Goal: Check status: Check status

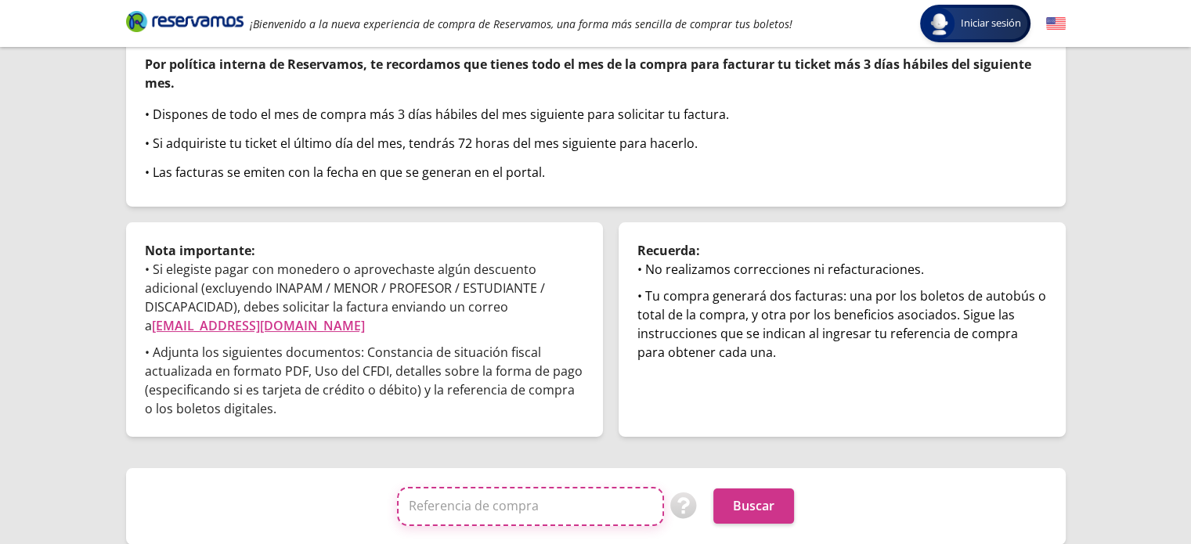
click at [514, 507] on input "Referencia de compra" at bounding box center [530, 506] width 267 height 39
paste input "D3jORFhbBGQ"
type input "D3jORFhbBGQ"
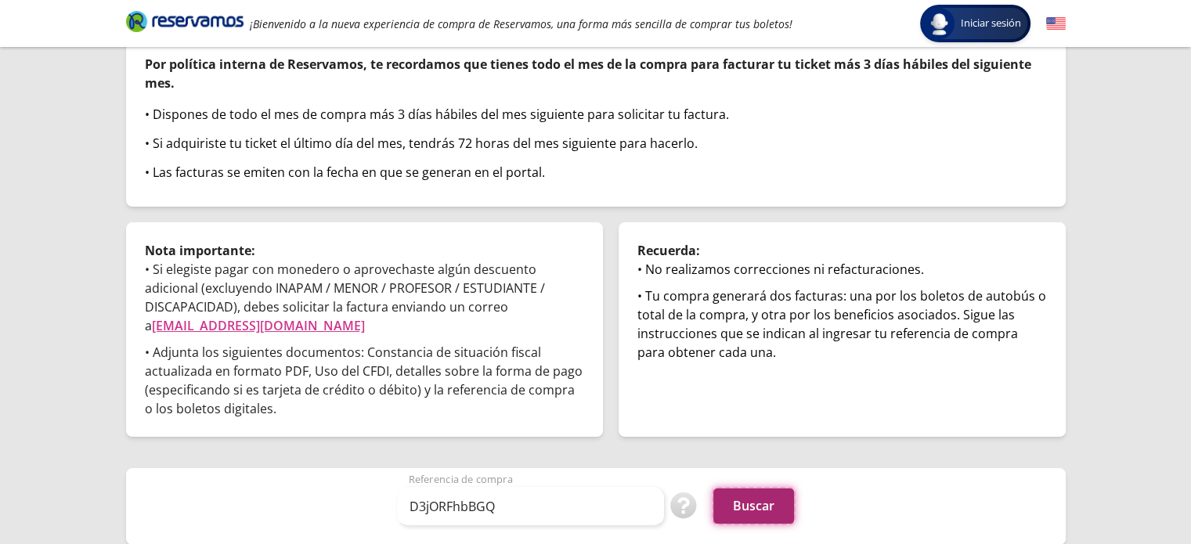
click at [749, 491] on button "Buscar" at bounding box center [753, 506] width 81 height 35
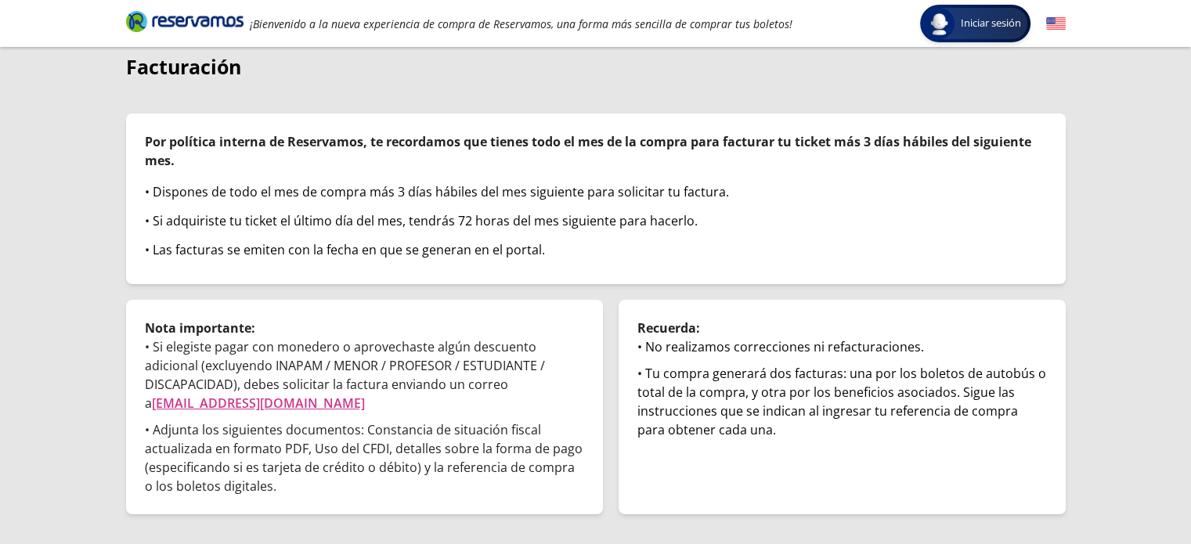
scroll to position [135, 0]
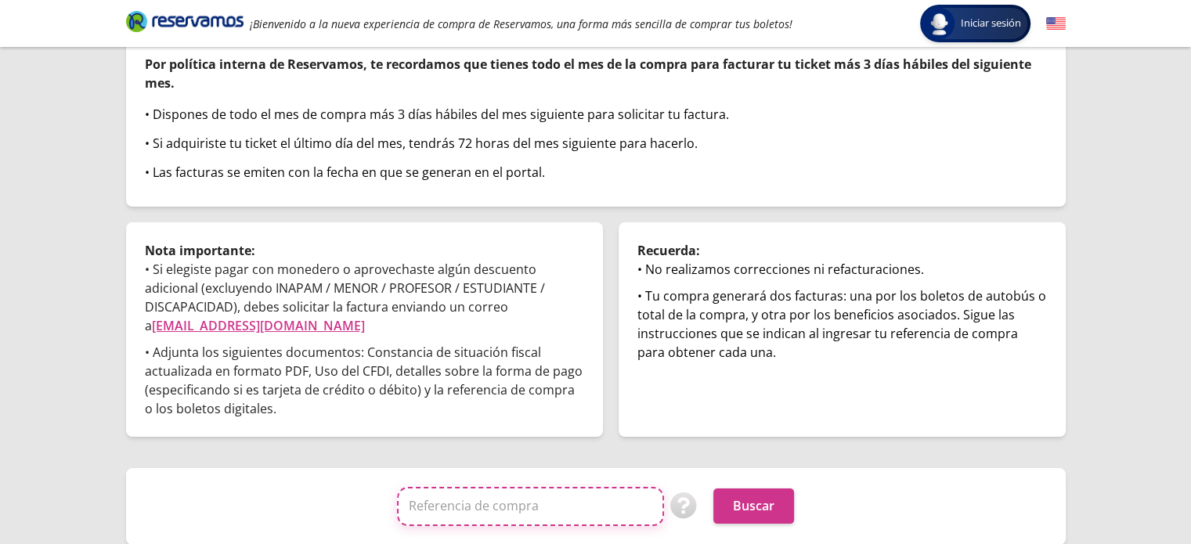
click at [608, 498] on input "Referencia de compra" at bounding box center [530, 506] width 267 height 39
paste input "hN68CzgEz44"
type input "hN68CzgEz44"
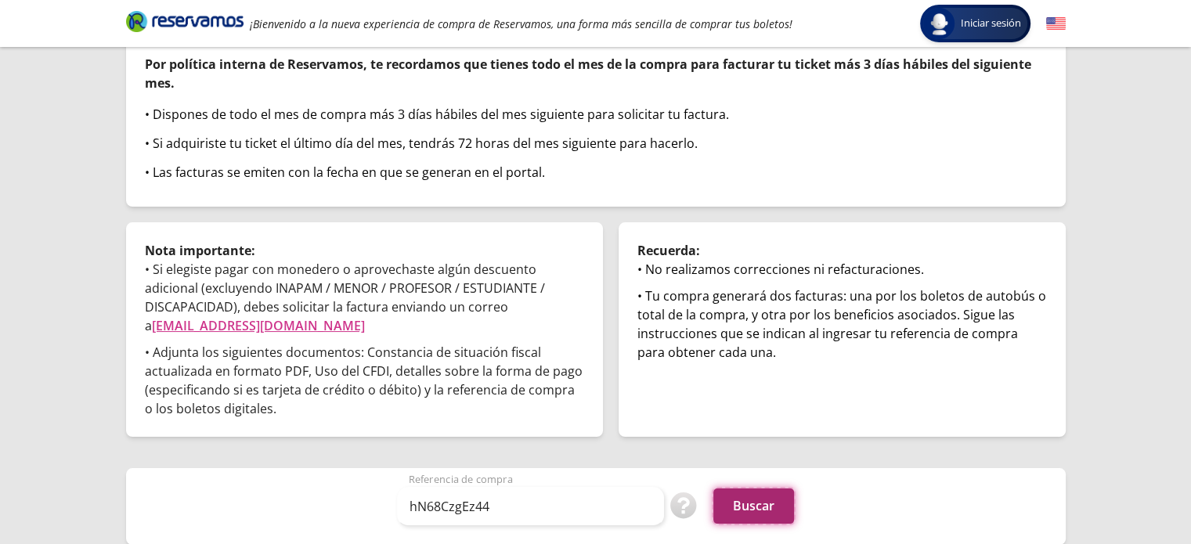
click at [760, 493] on button "Buscar" at bounding box center [753, 506] width 81 height 35
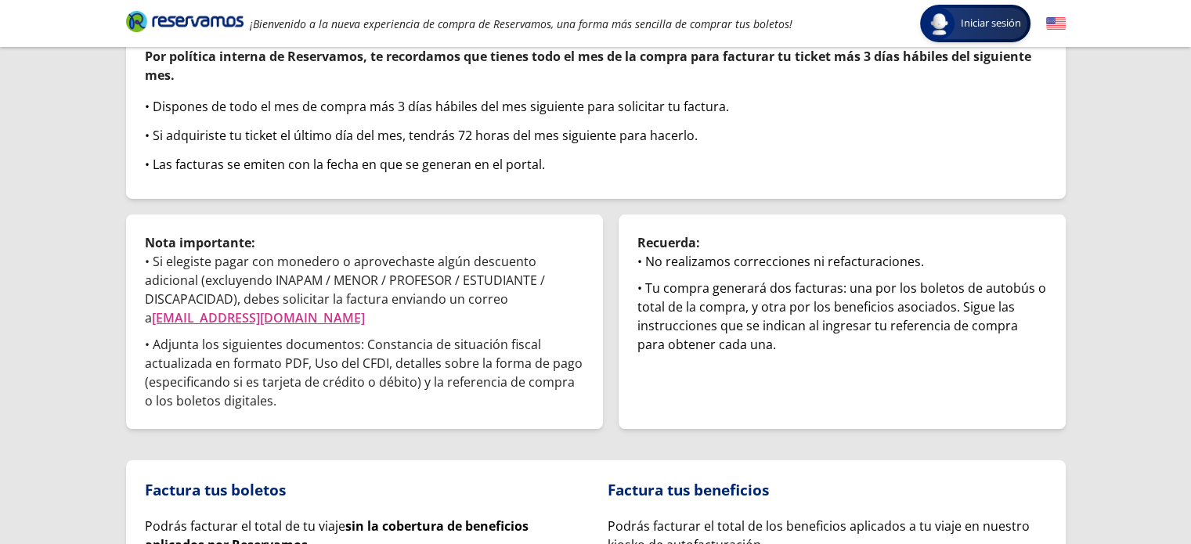
scroll to position [319, 0]
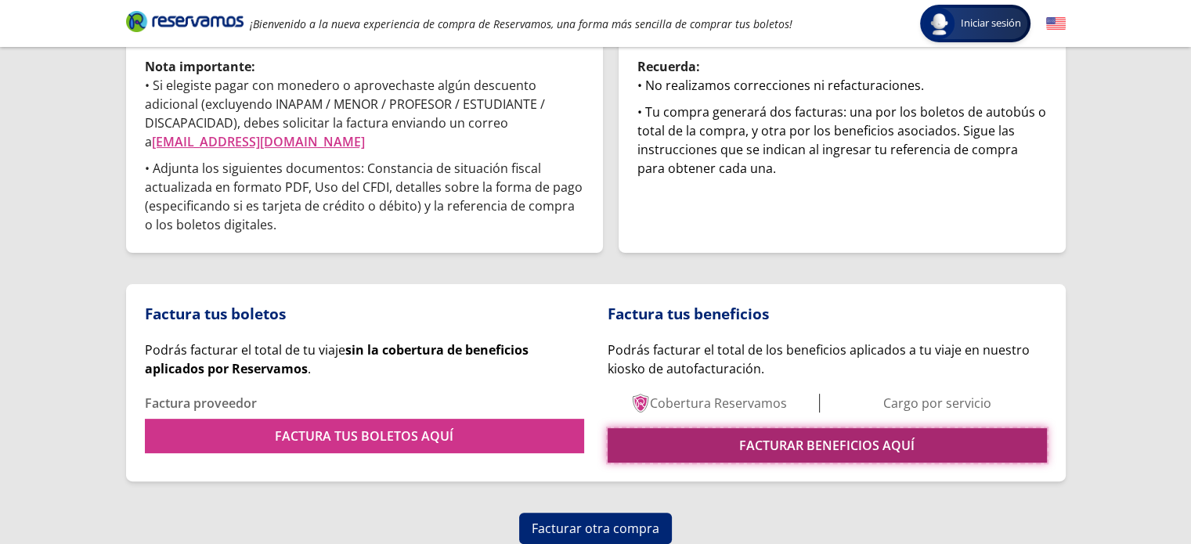
click at [776, 447] on link "FACTURAR BENEFICIOS AQUÍ" at bounding box center [827, 445] width 439 height 34
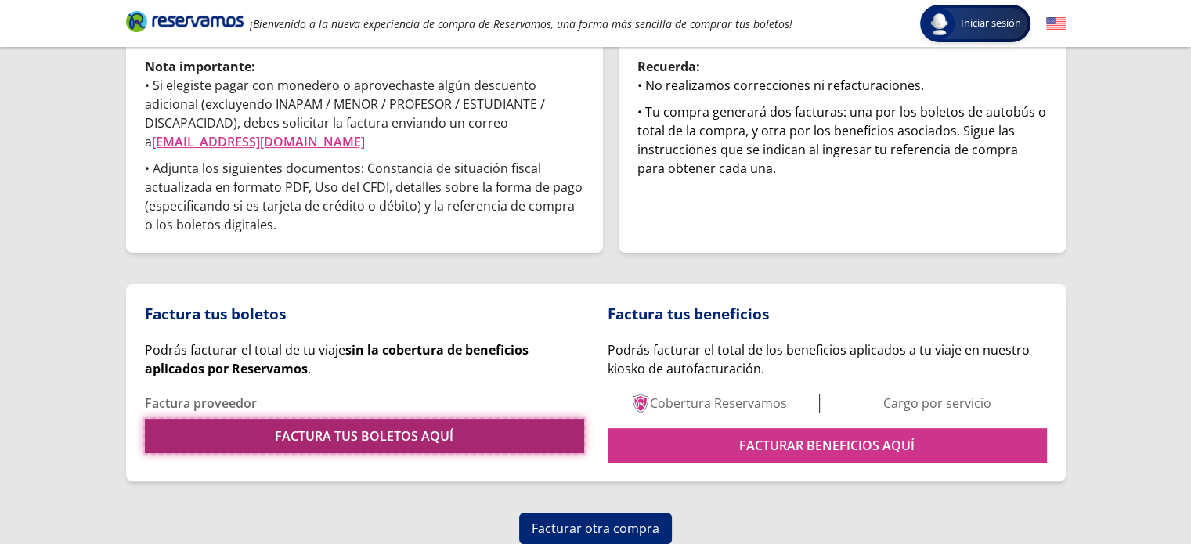
click at [316, 438] on link "FACTURA TUS BOLETOS AQUÍ" at bounding box center [364, 436] width 439 height 34
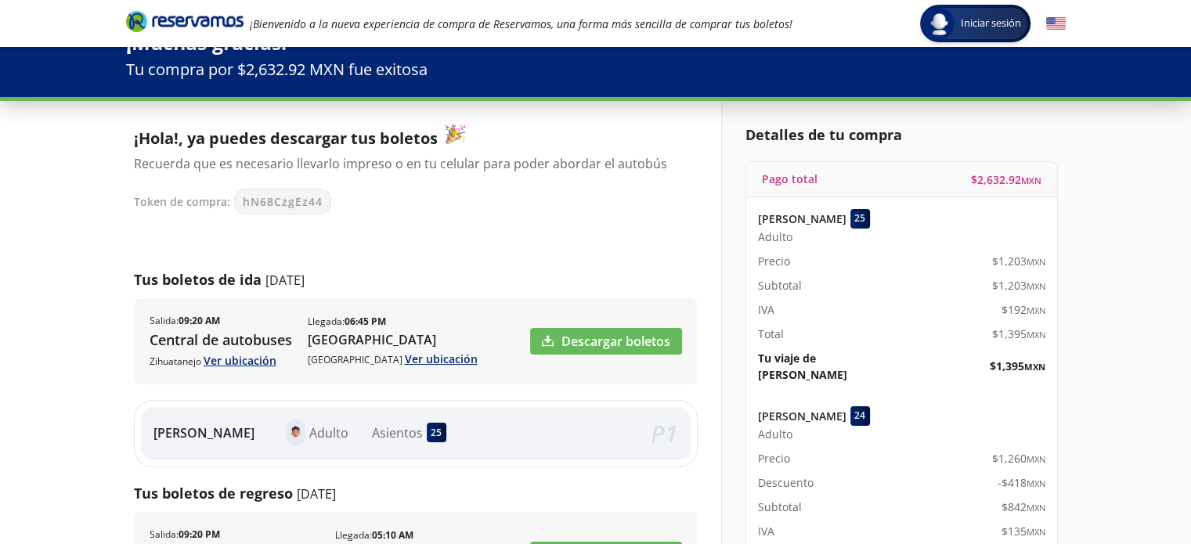
scroll to position [78, 0]
